Goal: Information Seeking & Learning: Check status

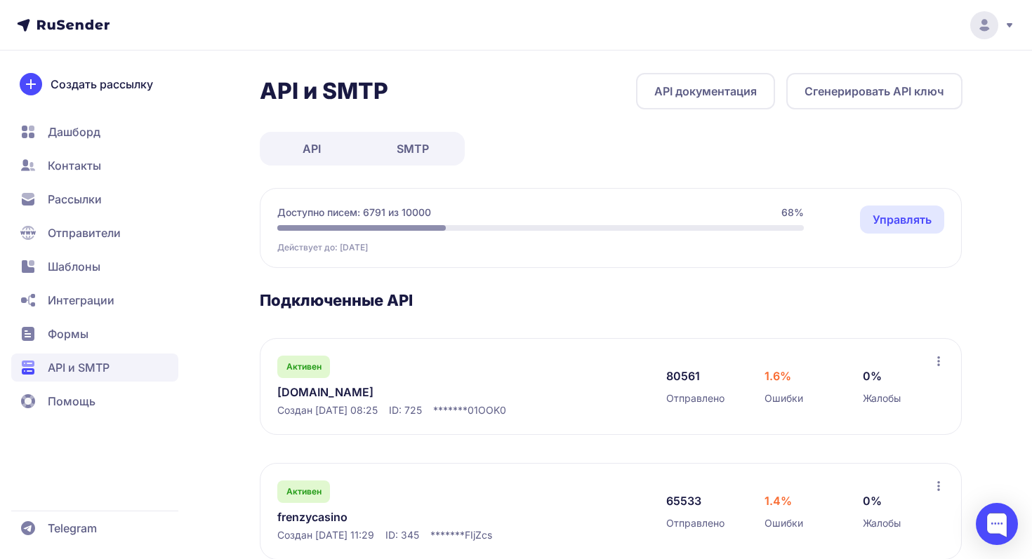
click at [345, 392] on link "[DOMAIN_NAME]" at bounding box center [421, 392] width 288 height 17
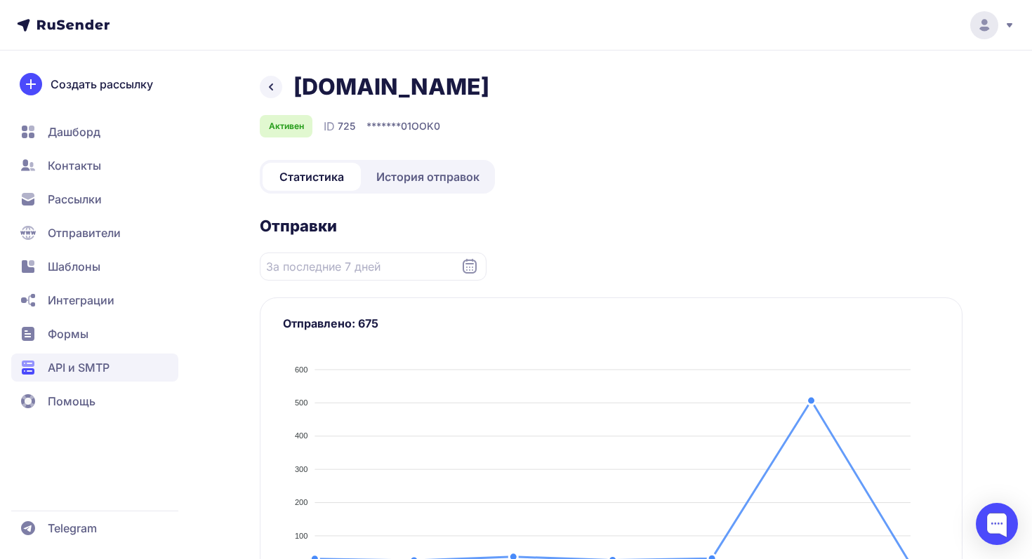
click at [401, 170] on span "История отправок" at bounding box center [427, 176] width 103 height 17
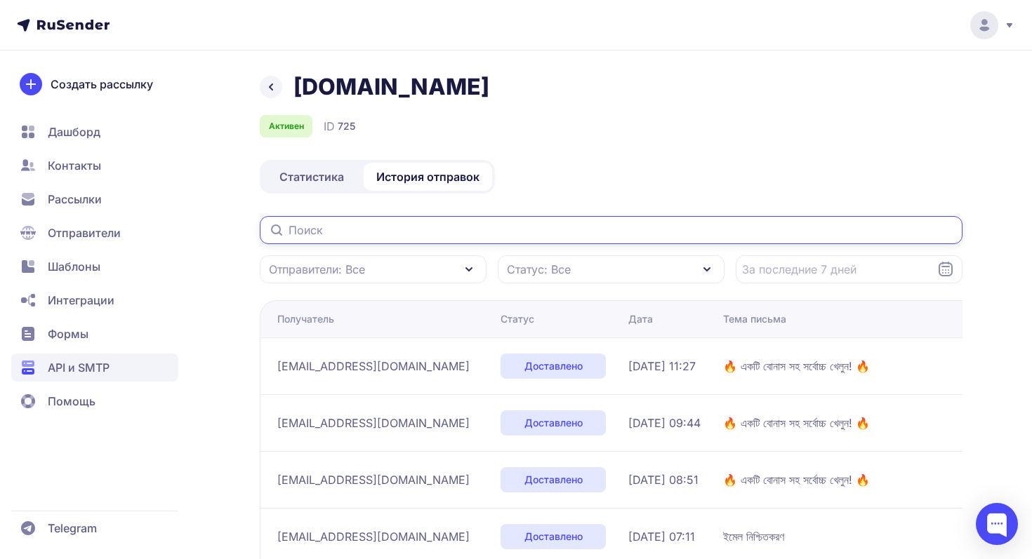
click at [354, 227] on input "text" at bounding box center [611, 230] width 703 height 28
paste input "md.sayedvai"
type input "md.sayedvai"
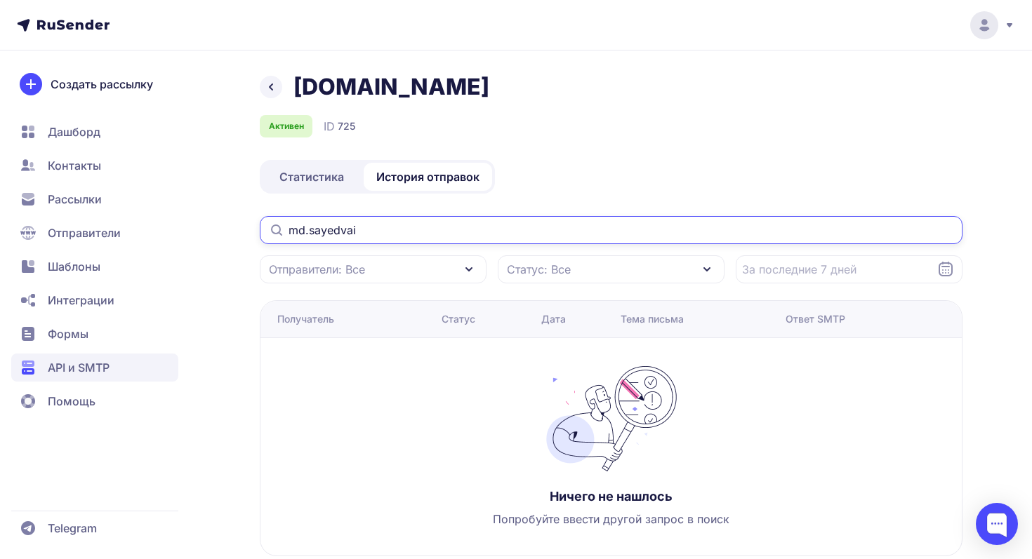
click at [378, 232] on input "md.sayedvai" at bounding box center [611, 230] width 703 height 28
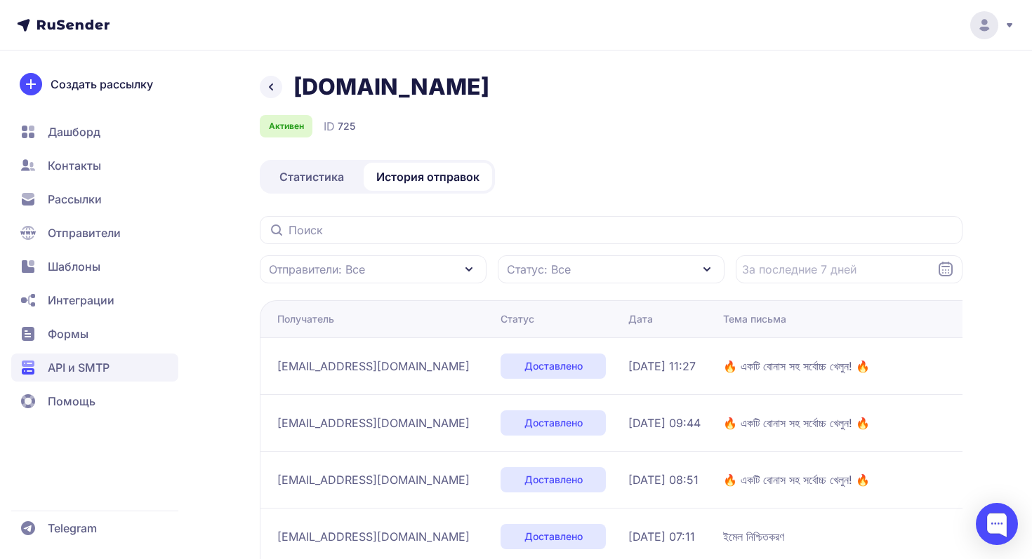
click at [658, 152] on div "frenzymails.com Активен ID 725 Статистика История отправок Отправители: Все Ста…" at bounding box center [611, 507] width 703 height 869
click at [793, 84] on div "[DOMAIN_NAME]" at bounding box center [611, 87] width 703 height 28
click at [270, 88] on icon at bounding box center [271, 87] width 17 height 17
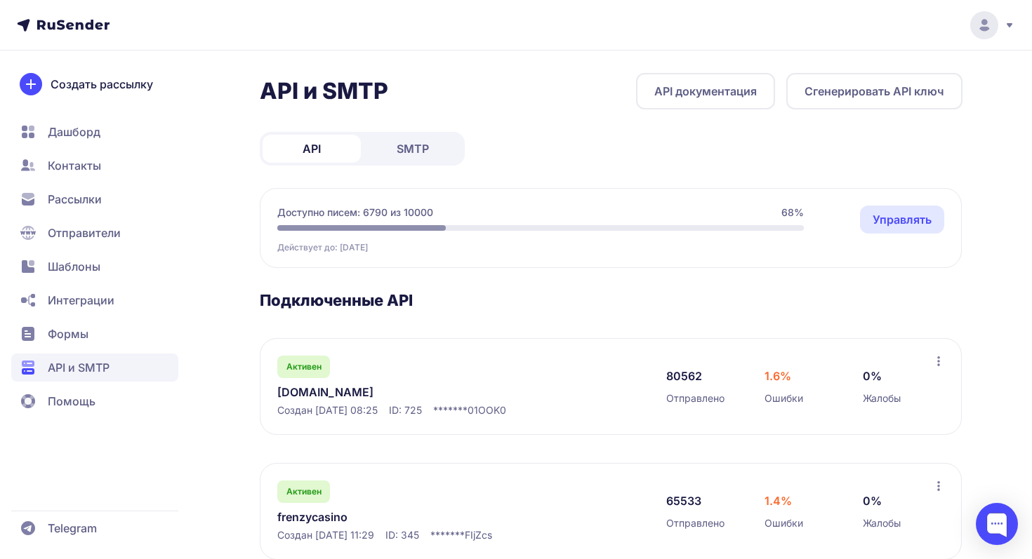
scroll to position [36, 0]
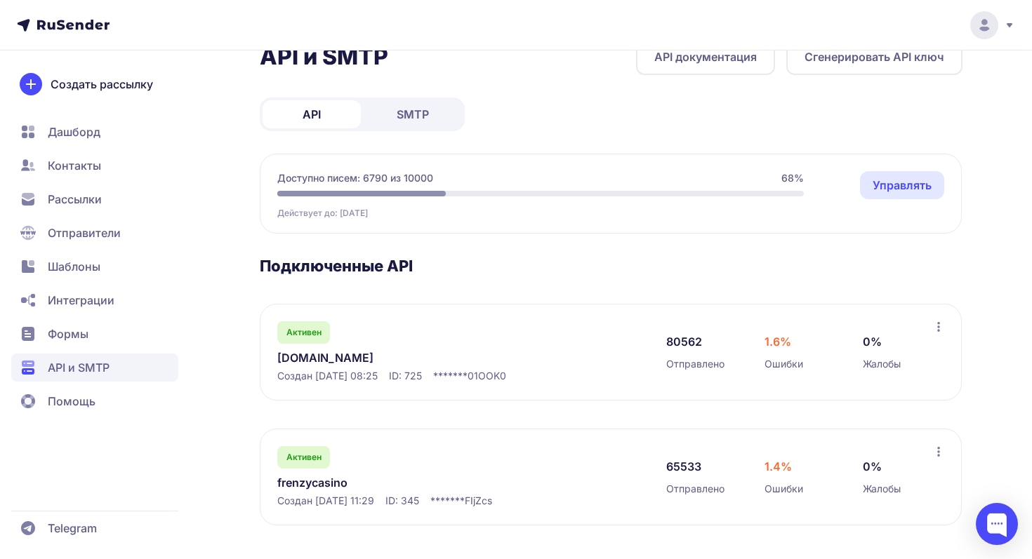
click at [343, 356] on link "[DOMAIN_NAME]" at bounding box center [421, 358] width 288 height 17
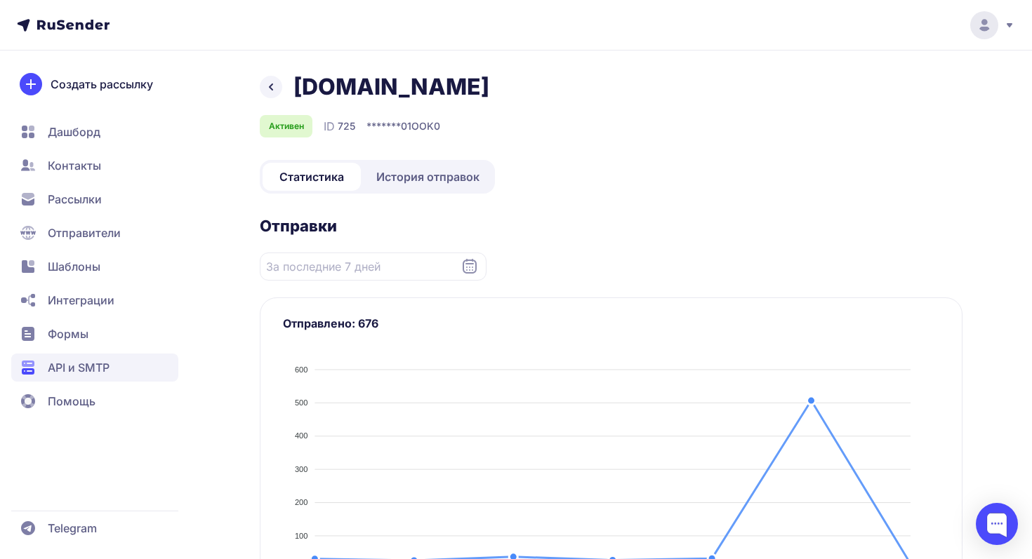
click at [405, 177] on span "История отправок" at bounding box center [427, 176] width 103 height 17
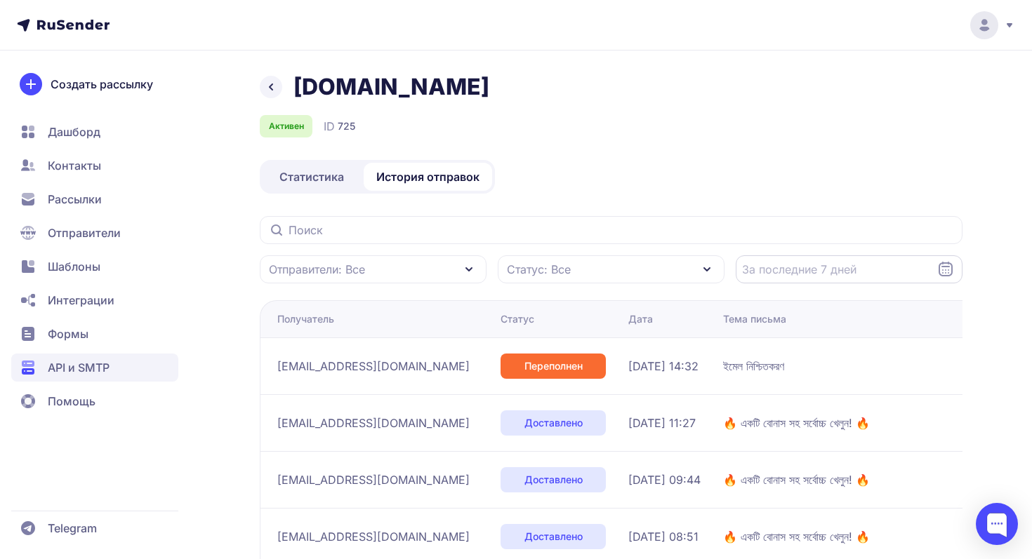
click at [909, 267] on input "Datepicker input" at bounding box center [849, 269] width 227 height 28
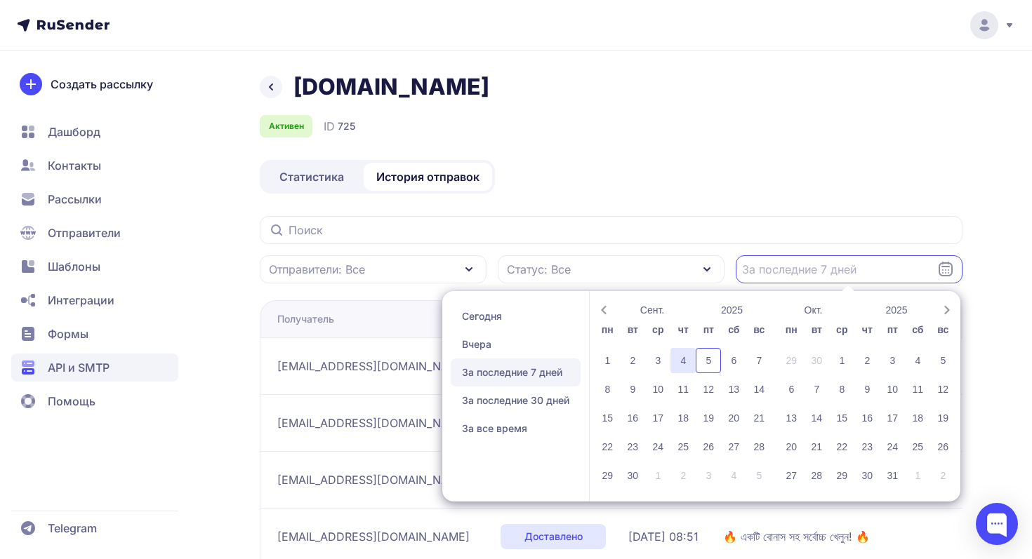
click at [675, 367] on div "4" at bounding box center [682, 360] width 25 height 25
click at [683, 364] on div "4" at bounding box center [682, 360] width 25 height 25
type input "04.09.2025 - 04.09.2025"
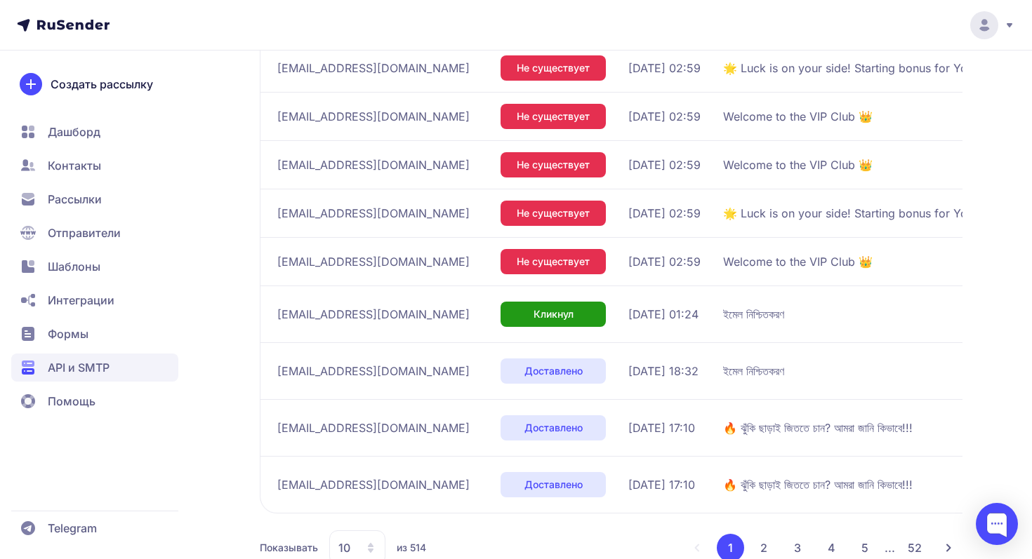
scroll to position [383, 0]
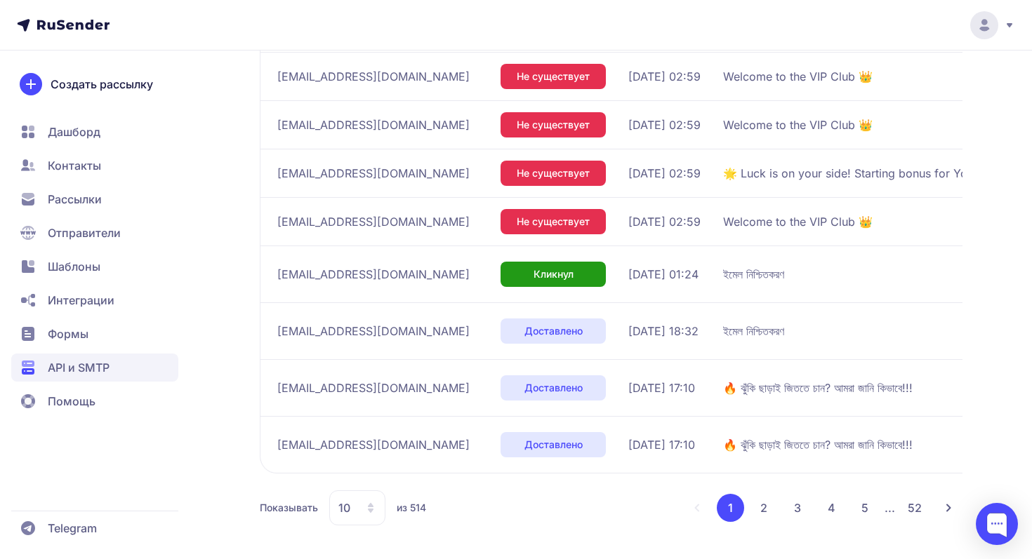
click at [361, 499] on div "10" at bounding box center [357, 508] width 56 height 35
click at [377, 465] on span "100" at bounding box center [414, 463] width 152 height 28
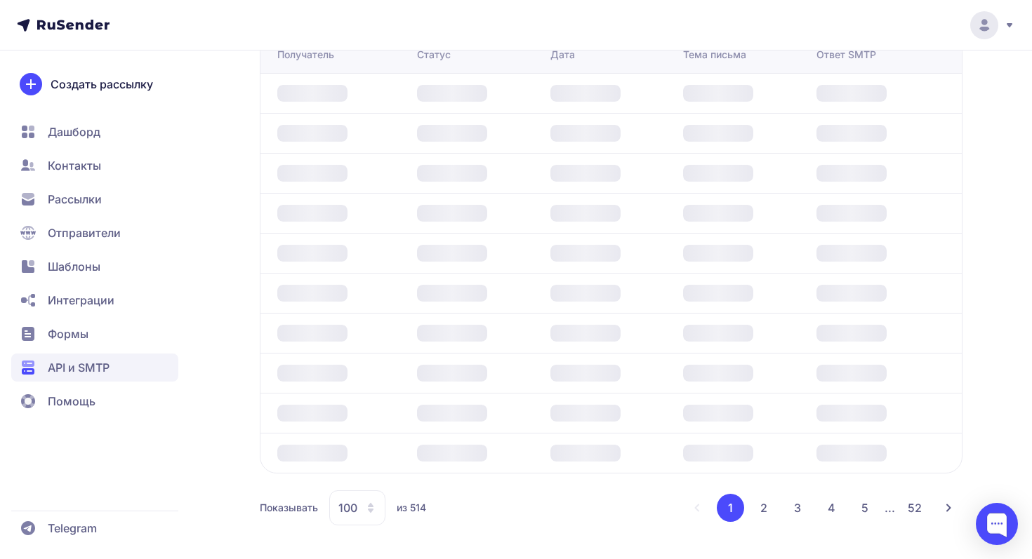
scroll to position [265, 0]
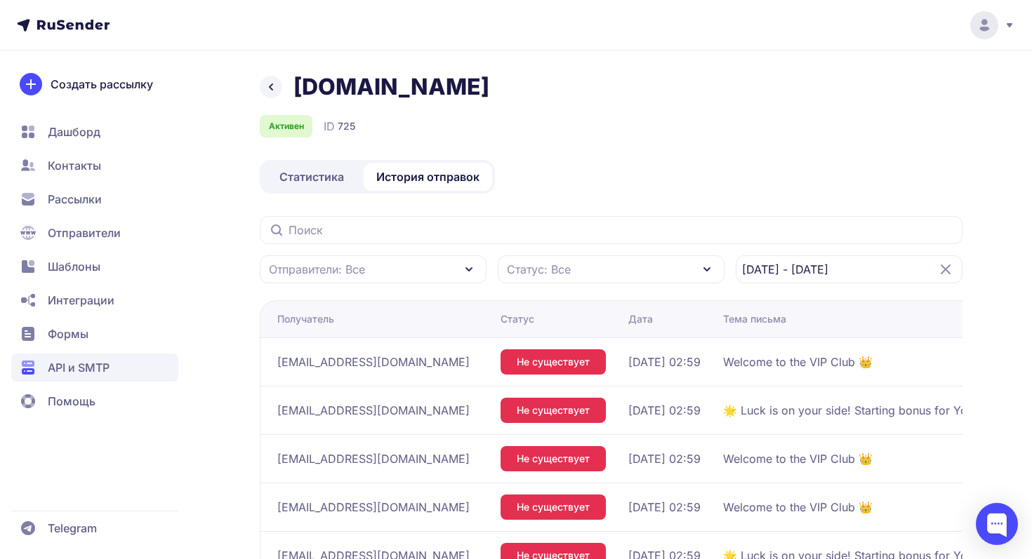
click at [534, 322] on div "Статус" at bounding box center [517, 319] width 34 height 14
click at [534, 320] on div "Статус" at bounding box center [517, 319] width 34 height 14
click at [582, 314] on div "Статус" at bounding box center [558, 319] width 117 height 14
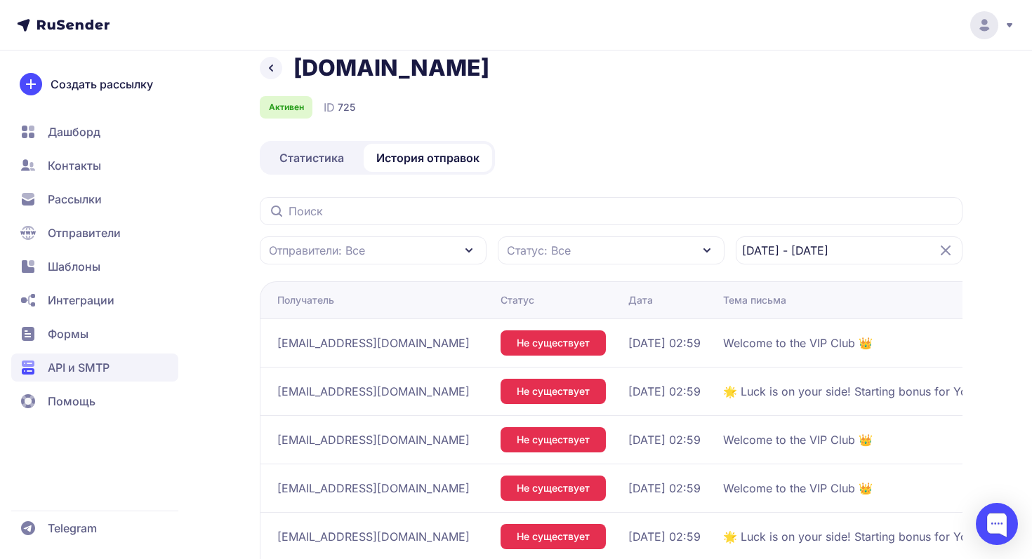
scroll to position [22, 0]
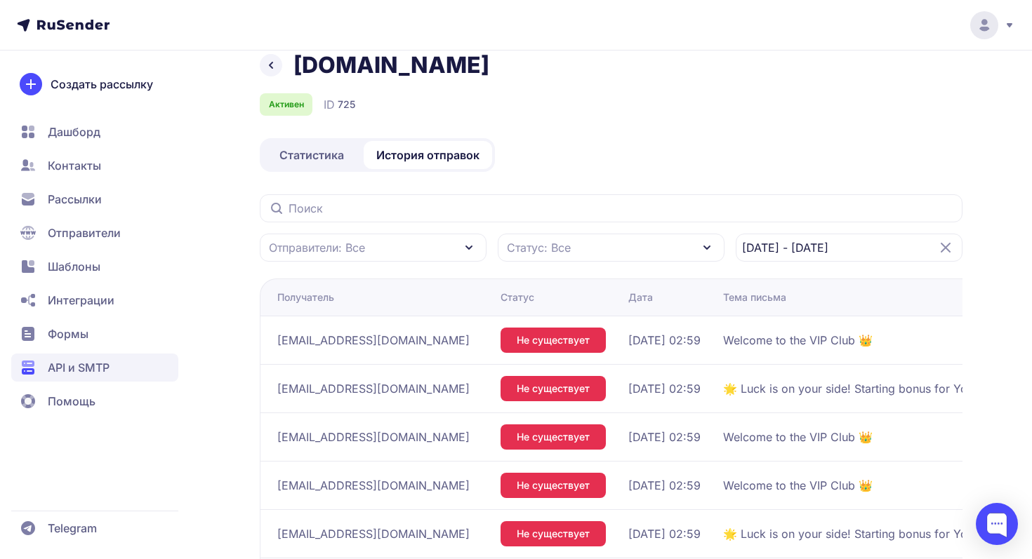
click at [628, 247] on div "Статус: Все" at bounding box center [611, 248] width 227 height 28
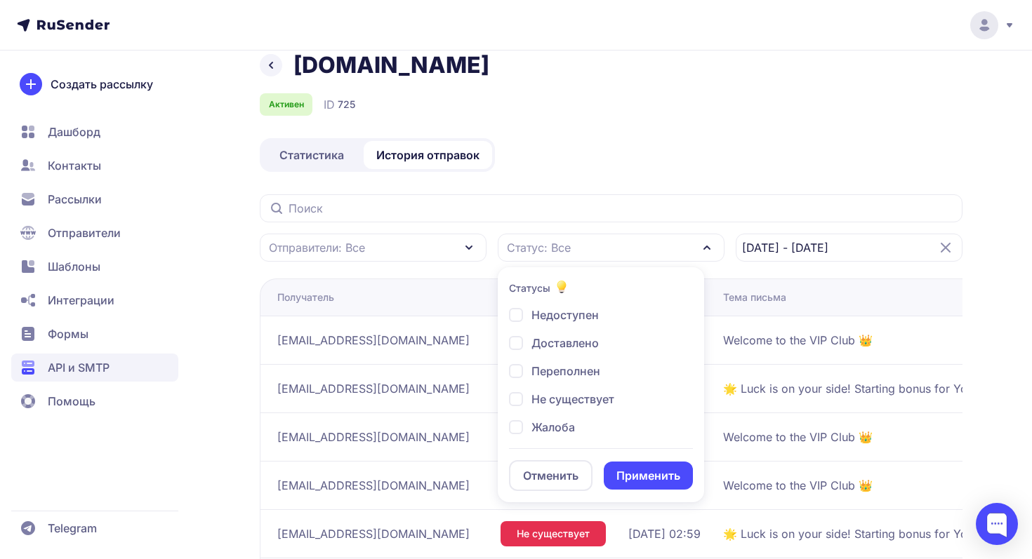
click at [519, 394] on div "Не существует" at bounding box center [561, 399] width 105 height 17
checkbox input "true"
click at [665, 474] on button "Применить" at bounding box center [648, 476] width 89 height 28
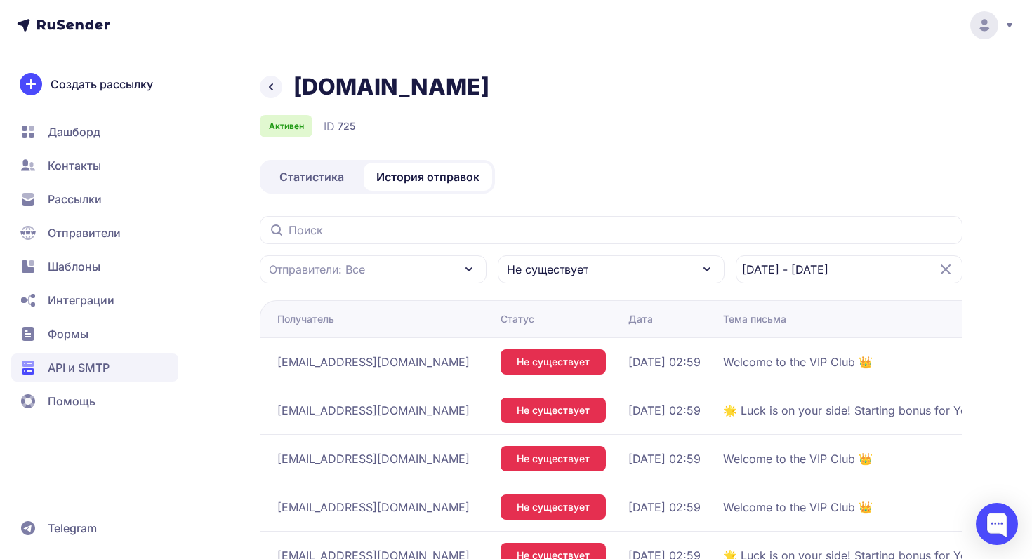
click at [620, 267] on div "Не существует" at bounding box center [611, 269] width 227 height 28
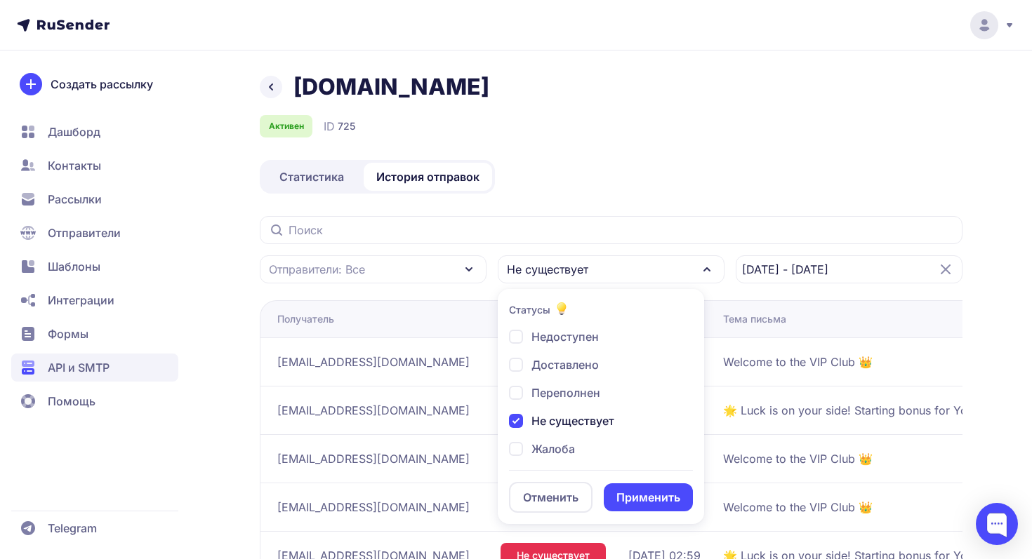
click at [515, 334] on div "Недоступен" at bounding box center [554, 336] width 90 height 17
checkbox input "true"
click at [517, 423] on div "Не существует" at bounding box center [561, 421] width 105 height 17
checkbox input "false"
click at [654, 489] on button "Применить" at bounding box center [648, 498] width 89 height 28
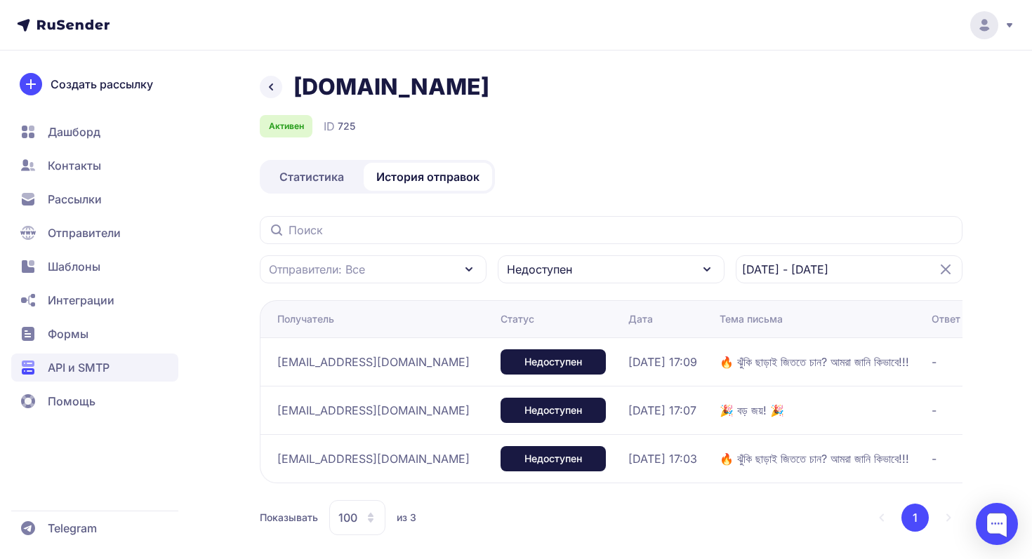
click at [576, 273] on div "Недоступен" at bounding box center [611, 269] width 227 height 28
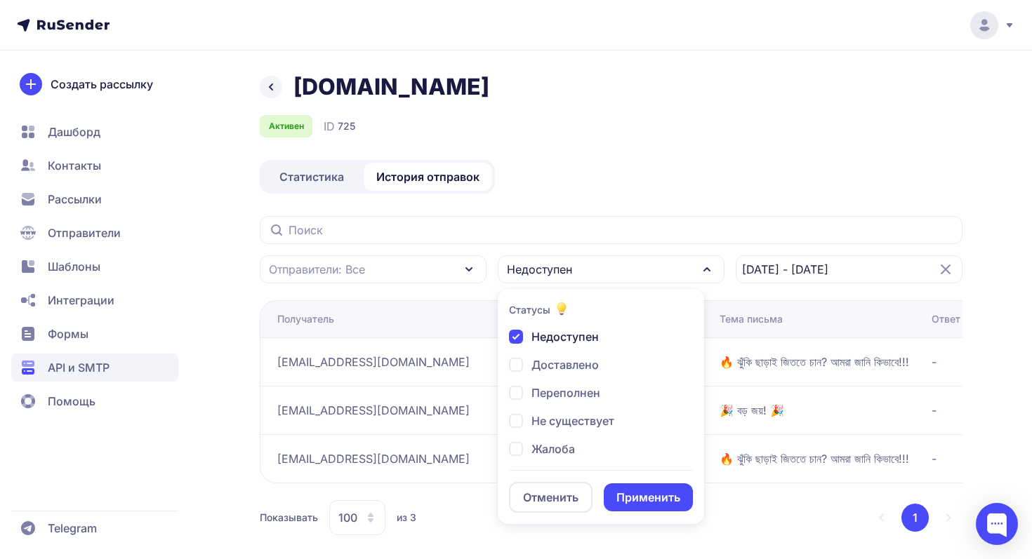
click at [515, 340] on div "Недоступен" at bounding box center [554, 336] width 90 height 17
checkbox input "false"
click at [510, 364] on div "Доставлено" at bounding box center [554, 365] width 90 height 17
checkbox input "true"
click at [670, 501] on button "Применить" at bounding box center [648, 498] width 89 height 28
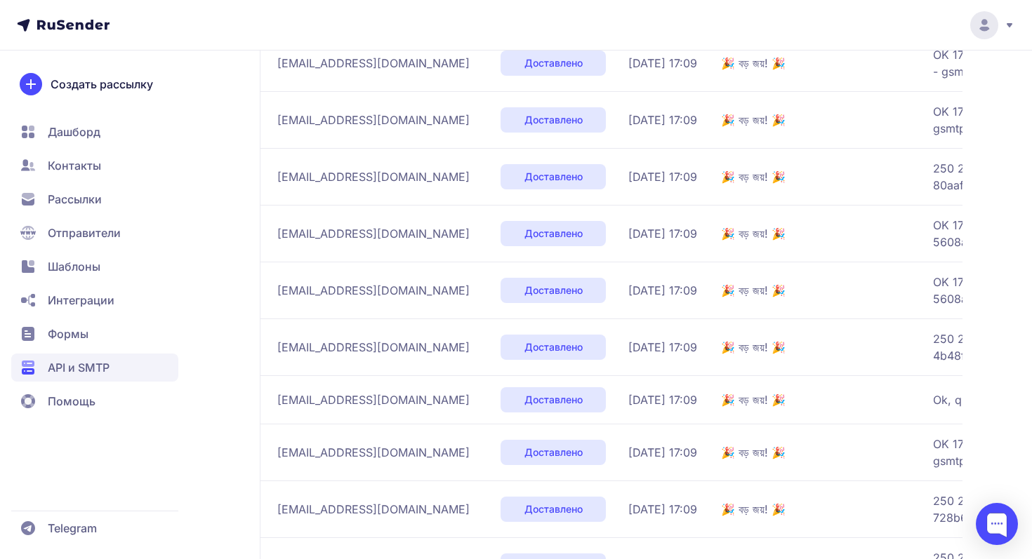
scroll to position [5542, 0]
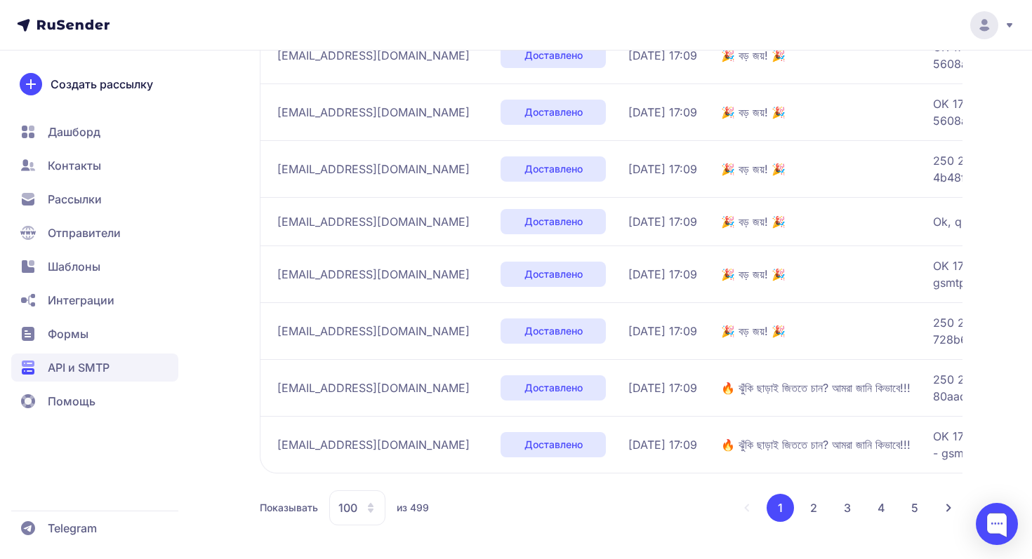
click at [813, 503] on button "2" at bounding box center [813, 508] width 28 height 28
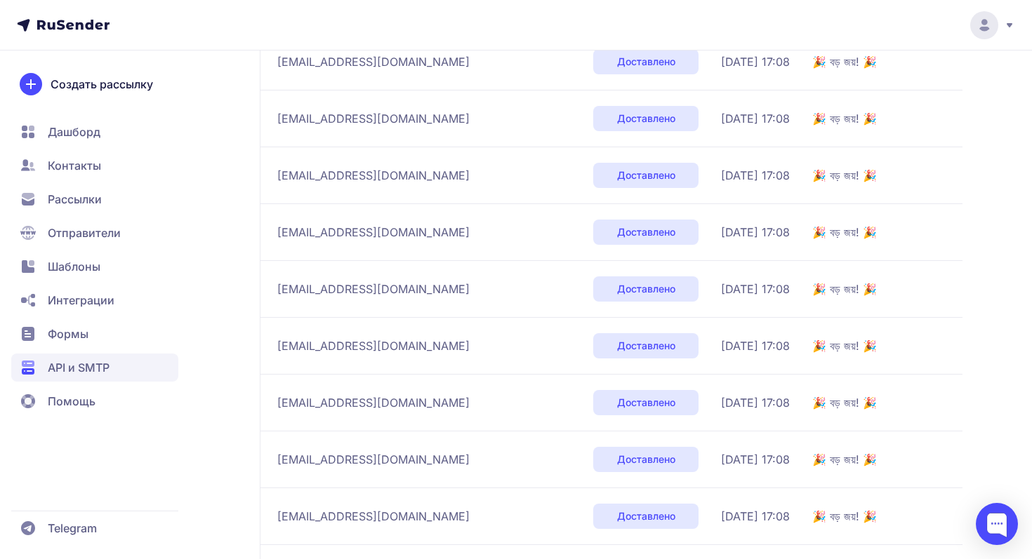
scroll to position [5542, 0]
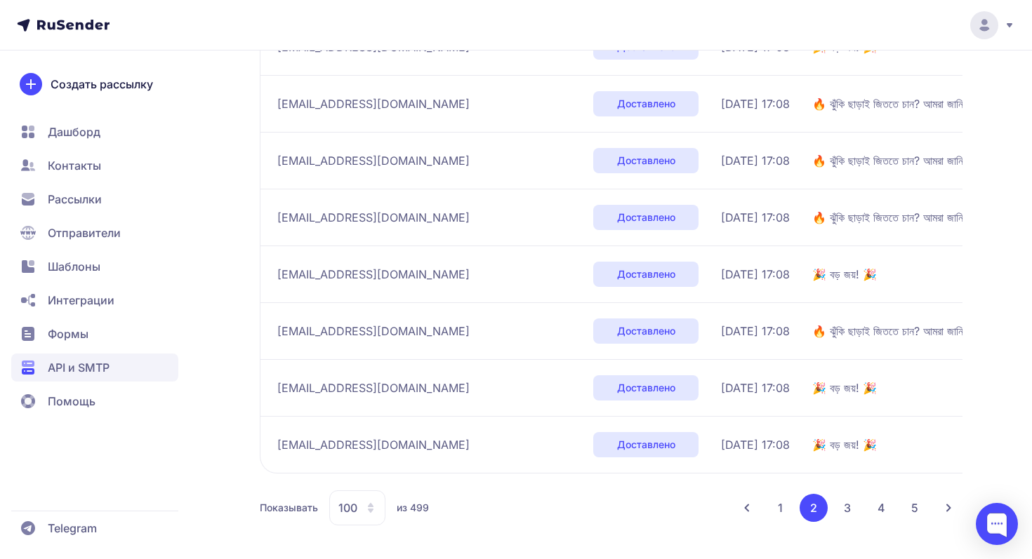
click at [848, 507] on button "3" at bounding box center [847, 508] width 28 height 28
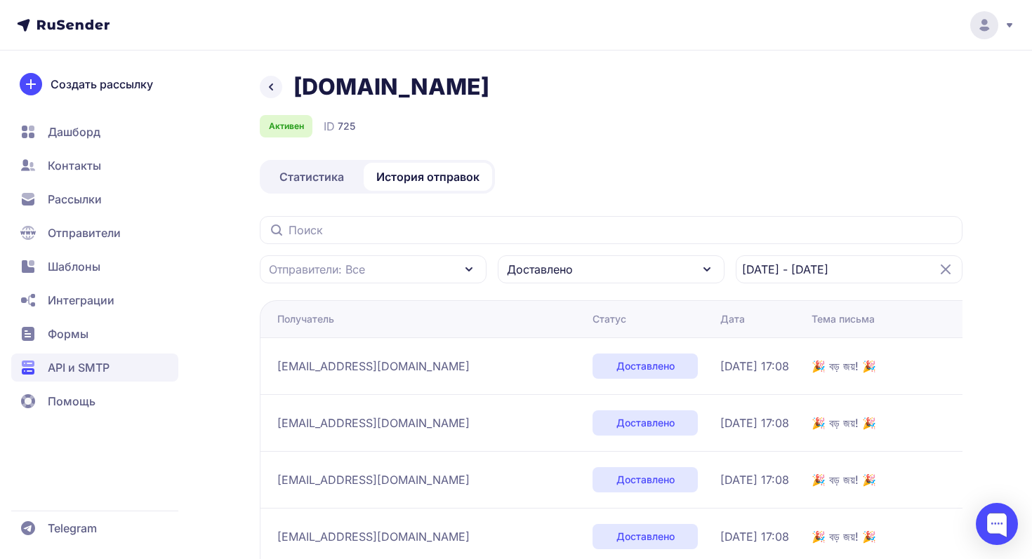
click at [639, 282] on div "Доставлено" at bounding box center [611, 269] width 227 height 28
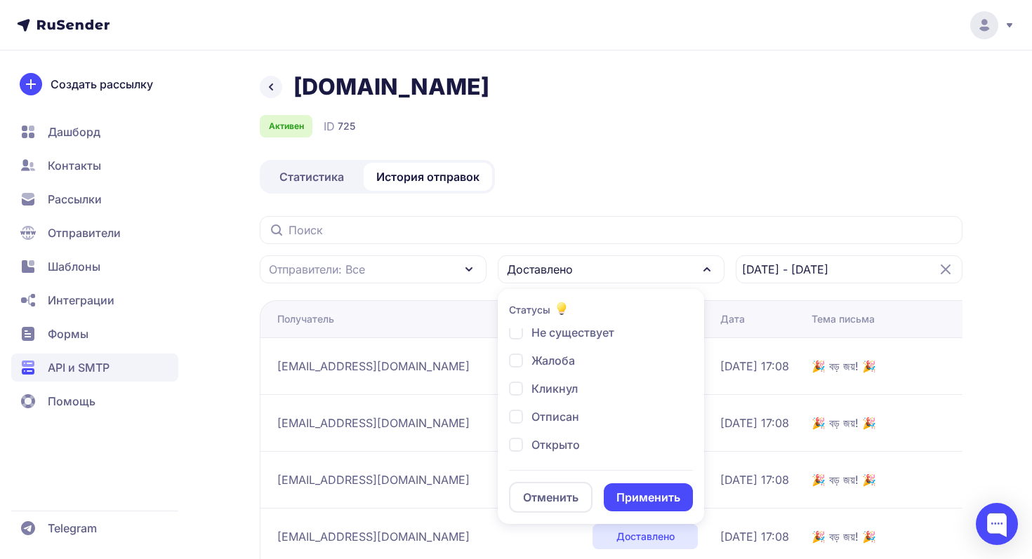
scroll to position [81, 0]
click at [523, 449] on div "Открыто" at bounding box center [544, 452] width 71 height 17
checkbox input "true"
click at [517, 366] on div "Доставлено" at bounding box center [554, 365] width 90 height 17
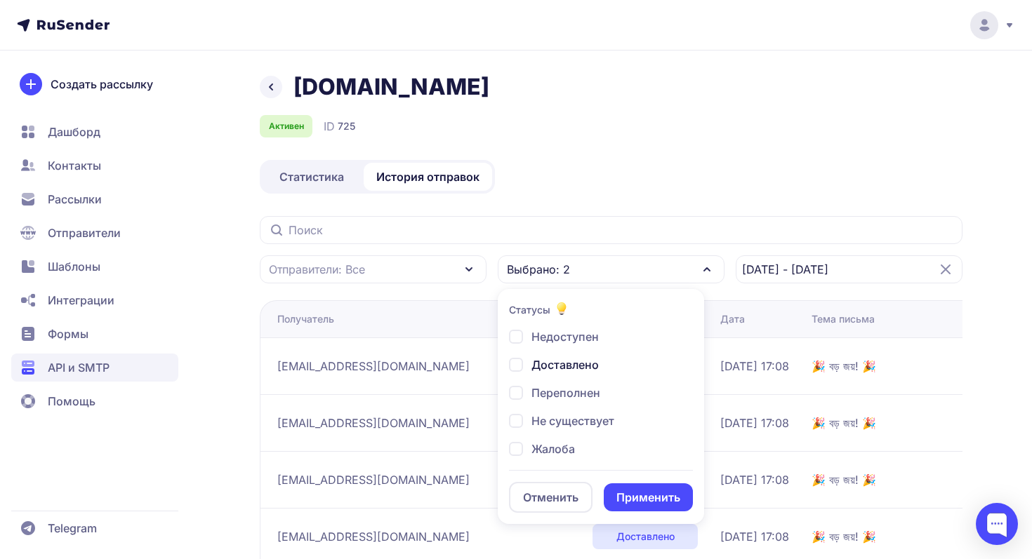
checkbox input "false"
click at [655, 498] on button "Применить" at bounding box center [648, 498] width 89 height 28
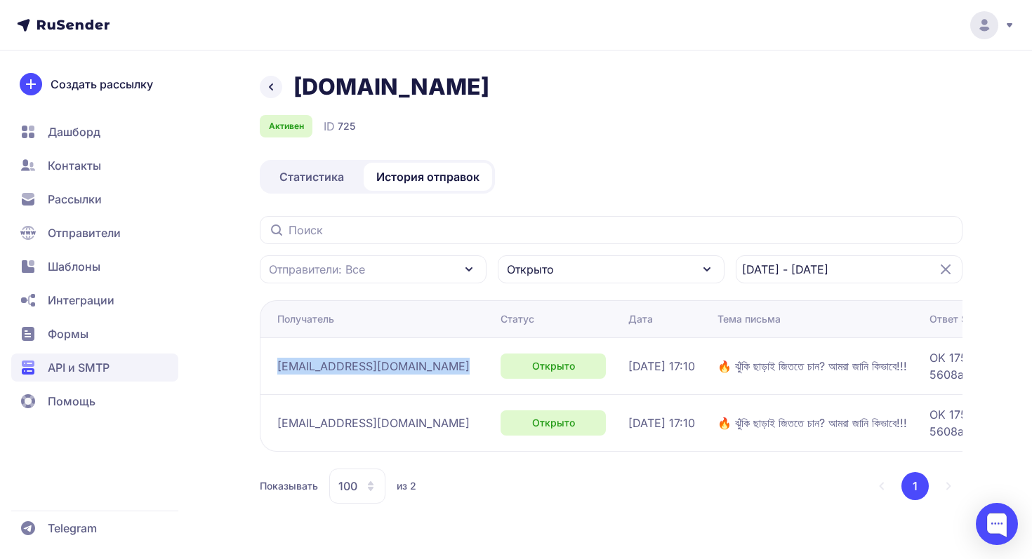
drag, startPoint x: 444, startPoint y: 367, endPoint x: 277, endPoint y: 369, distance: 167.1
click at [276, 369] on td "ronokausan77775@gmail.com" at bounding box center [377, 366] width 235 height 57
copy div "ronokausan77775@gmail.com"
click at [658, 274] on div "Открыто" at bounding box center [611, 269] width 227 height 28
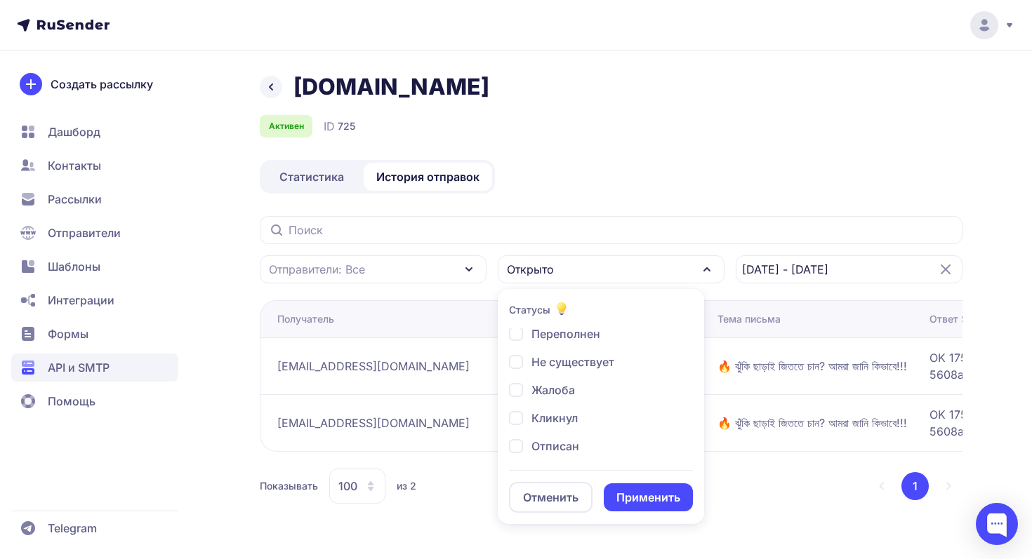
scroll to position [108, 0]
click at [536, 394] on span "Отписан" at bounding box center [555, 397] width 48 height 17
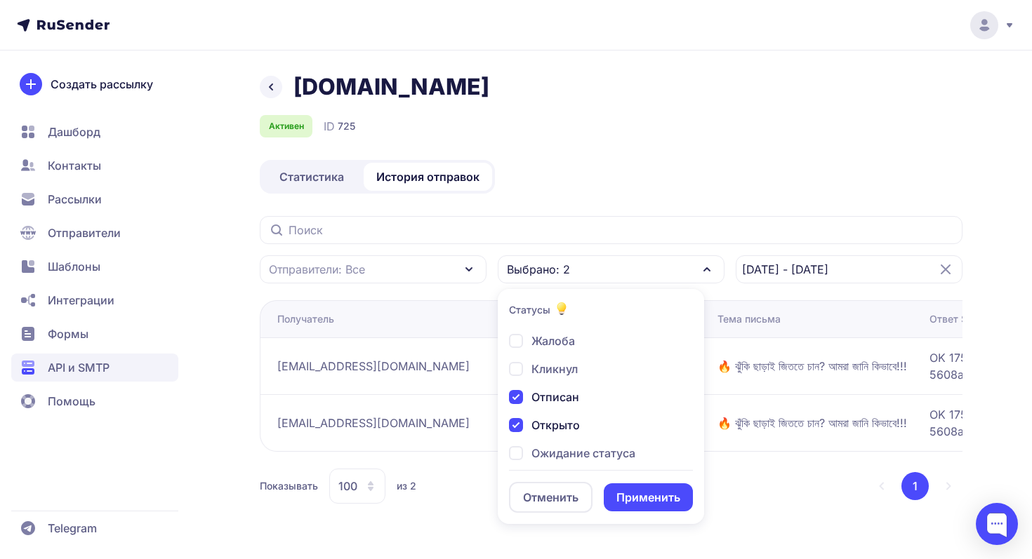
click at [550, 394] on span "Отписан" at bounding box center [555, 397] width 48 height 17
checkbox input "false"
click at [530, 425] on div "Открыто" at bounding box center [544, 425] width 71 height 17
checkbox input "false"
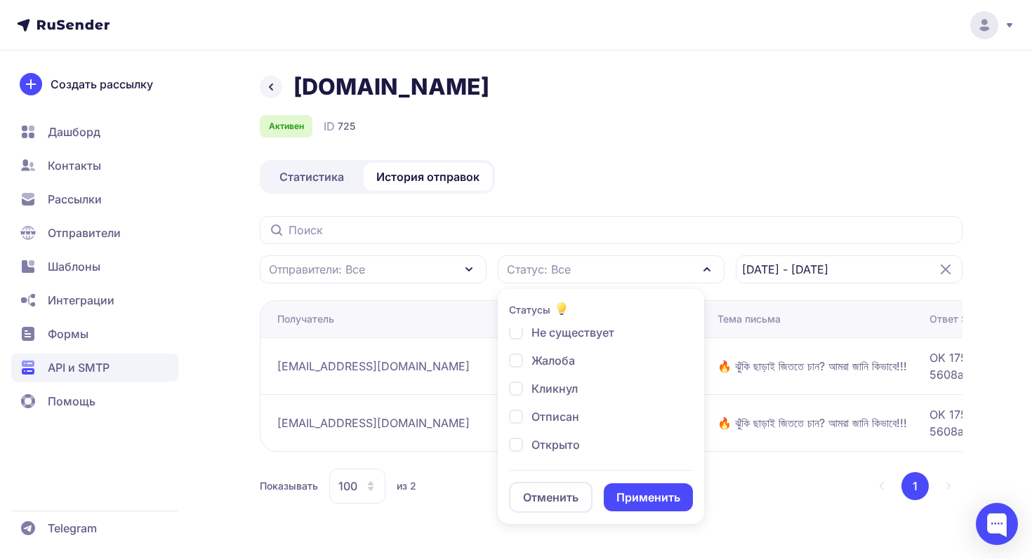
scroll to position [91, 0]
click at [514, 388] on div "Кликнул" at bounding box center [543, 386] width 69 height 17
checkbox input "true"
click at [644, 496] on button "Применить" at bounding box center [648, 498] width 89 height 28
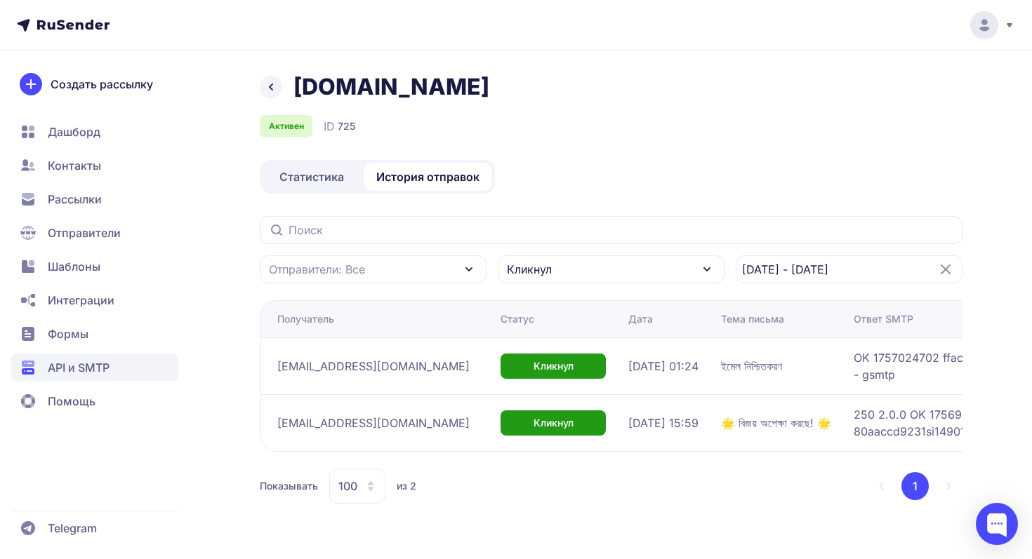
click at [66, 366] on span "API и SMTP" at bounding box center [79, 367] width 62 height 17
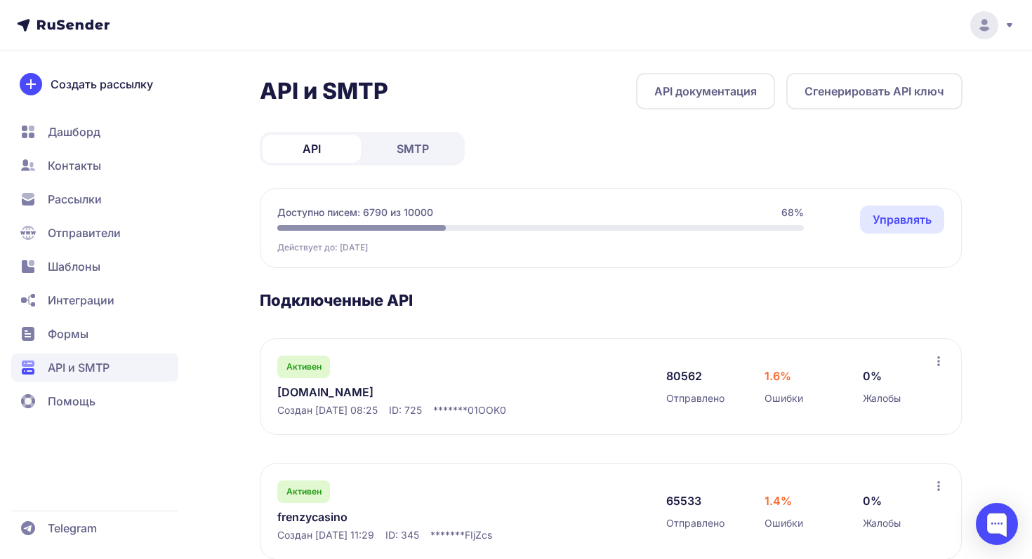
click at [72, 127] on span "Дашборд" at bounding box center [74, 132] width 53 height 17
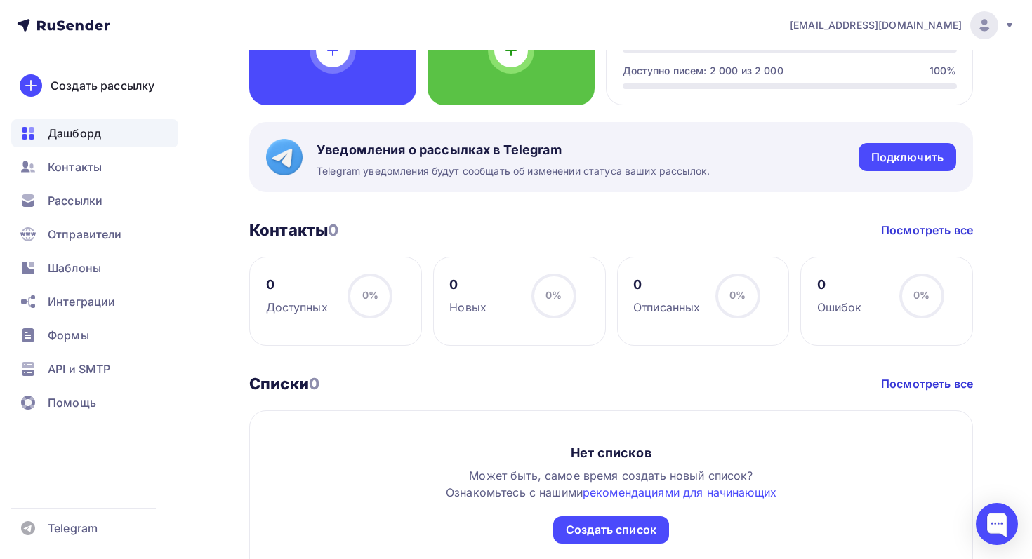
scroll to position [622, 0]
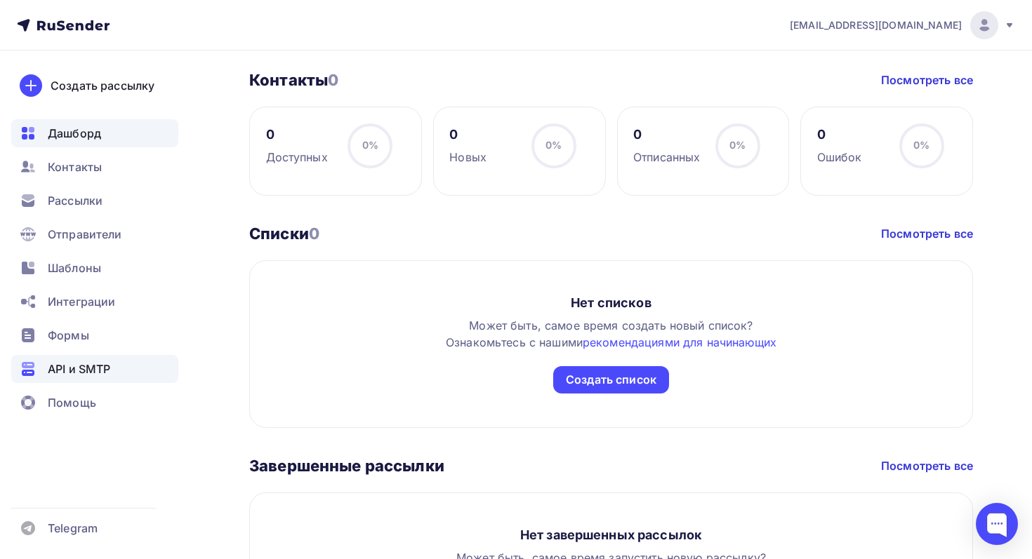
click at [69, 374] on span "API и SMTP" at bounding box center [79, 369] width 62 height 17
